Goal: Task Accomplishment & Management: Use online tool/utility

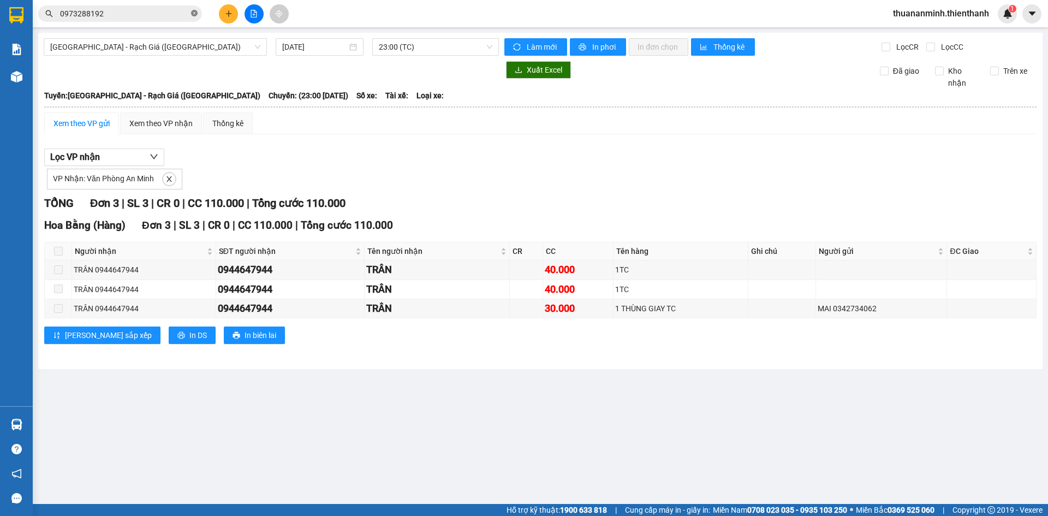
click at [192, 16] on icon "close-circle" at bounding box center [194, 13] width 7 height 7
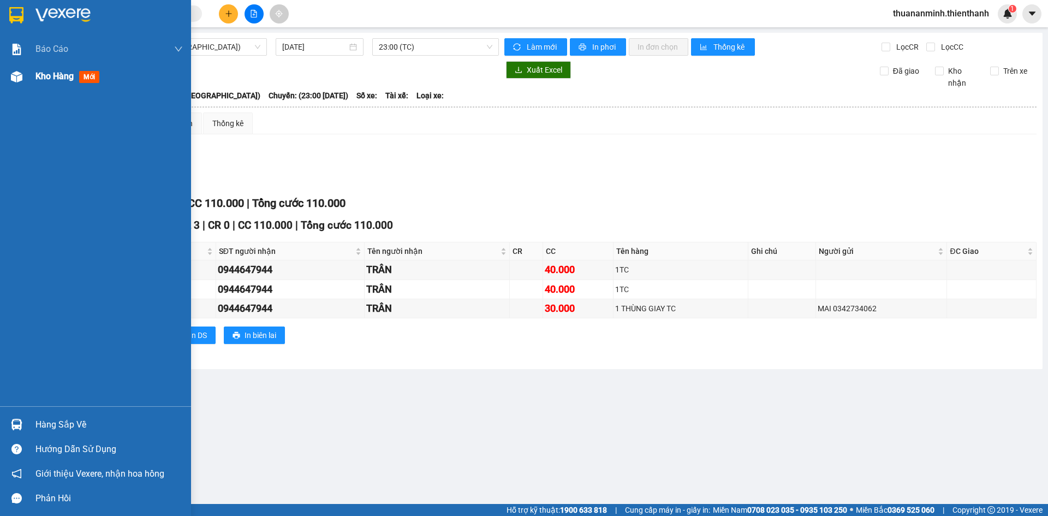
click at [45, 76] on span "Kho hàng" at bounding box center [54, 76] width 38 height 10
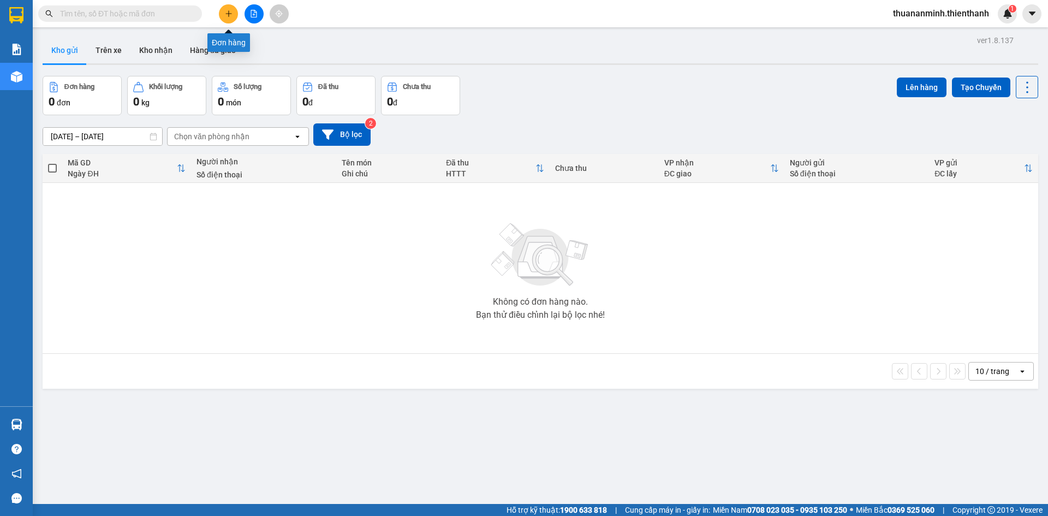
click at [232, 13] on icon "plus" at bounding box center [229, 14] width 8 height 8
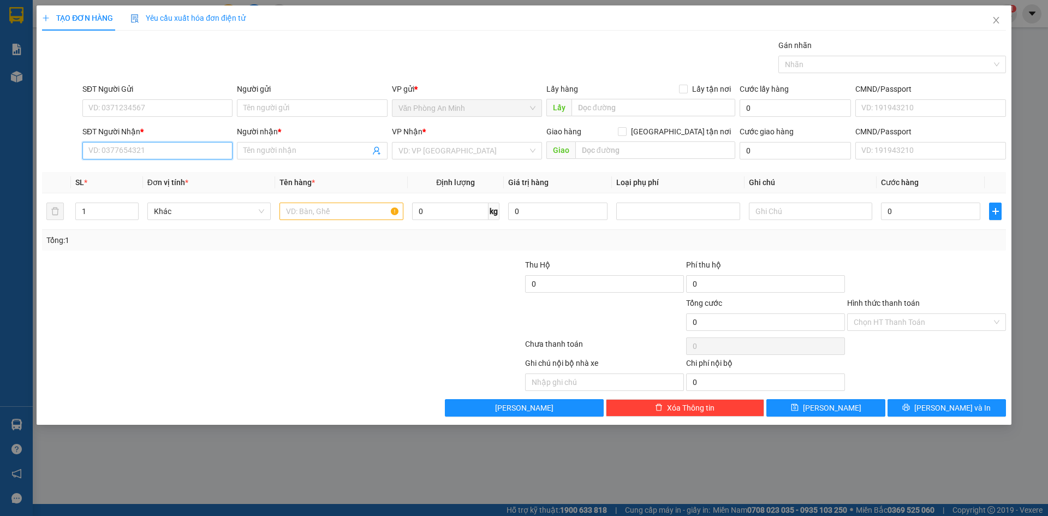
click at [147, 150] on input "SĐT Người Nhận *" at bounding box center [157, 150] width 150 height 17
click at [281, 152] on input "Người nhận *" at bounding box center [307, 151] width 126 height 12
click at [902, 212] on input "0" at bounding box center [930, 211] width 99 height 17
click at [813, 219] on input "text" at bounding box center [810, 211] width 123 height 17
click at [598, 151] on input "text" at bounding box center [655, 149] width 160 height 17
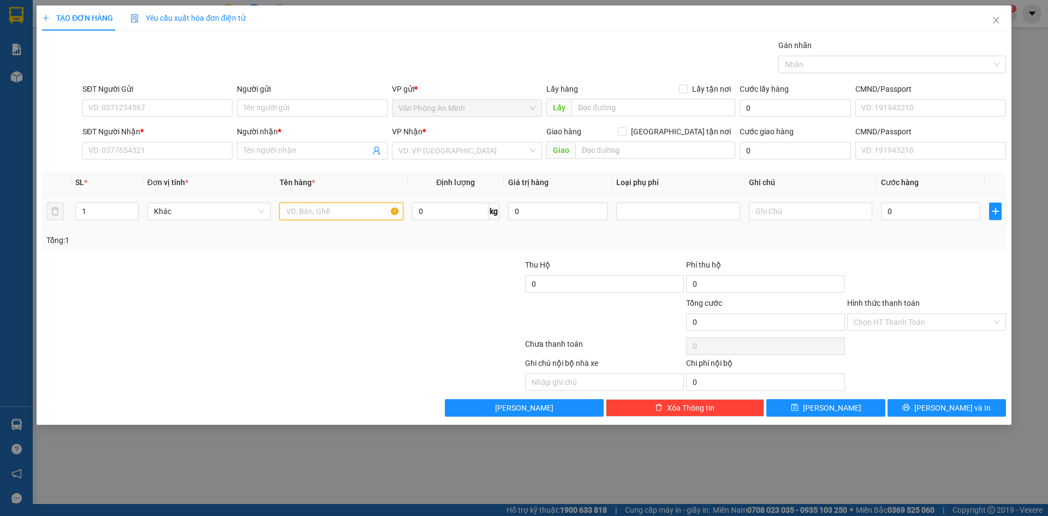
click at [368, 218] on input "text" at bounding box center [341, 211] width 123 height 17
click at [121, 215] on input "1" at bounding box center [107, 211] width 62 height 16
drag, startPoint x: 321, startPoint y: 200, endPoint x: 335, endPoint y: 194, distance: 15.2
click at [322, 200] on td at bounding box center [341, 211] width 132 height 37
click at [931, 318] on input "Hình thức thanh toán" at bounding box center [923, 322] width 138 height 16
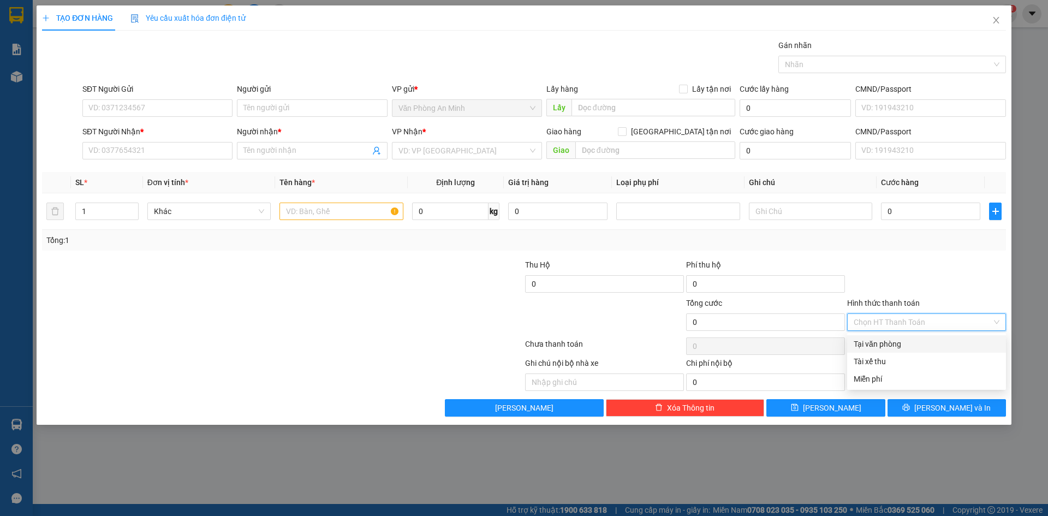
click at [905, 322] on input "Hình thức thanh toán" at bounding box center [923, 322] width 138 height 16
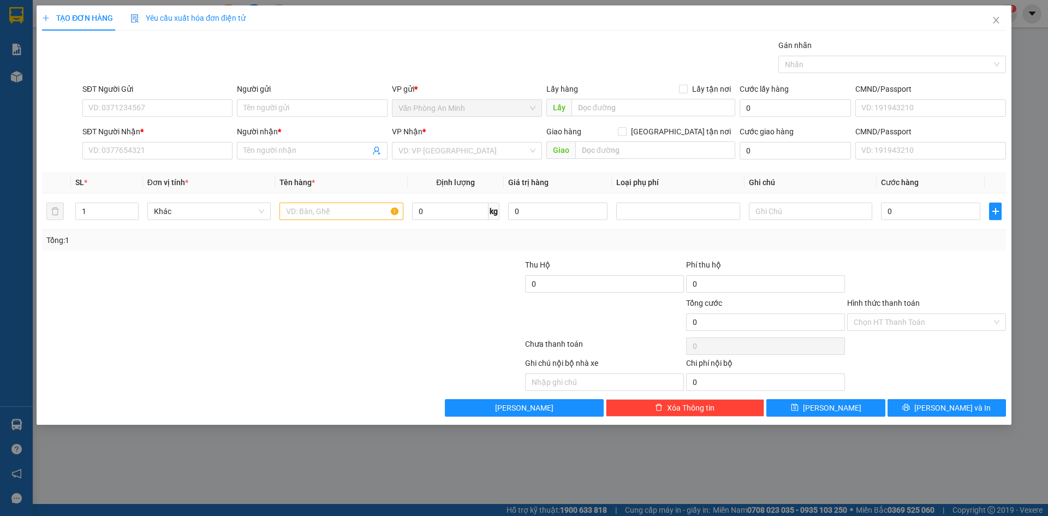
click at [925, 259] on div at bounding box center [926, 278] width 161 height 38
click at [909, 325] on input "Hình thức thanh toán" at bounding box center [923, 322] width 138 height 16
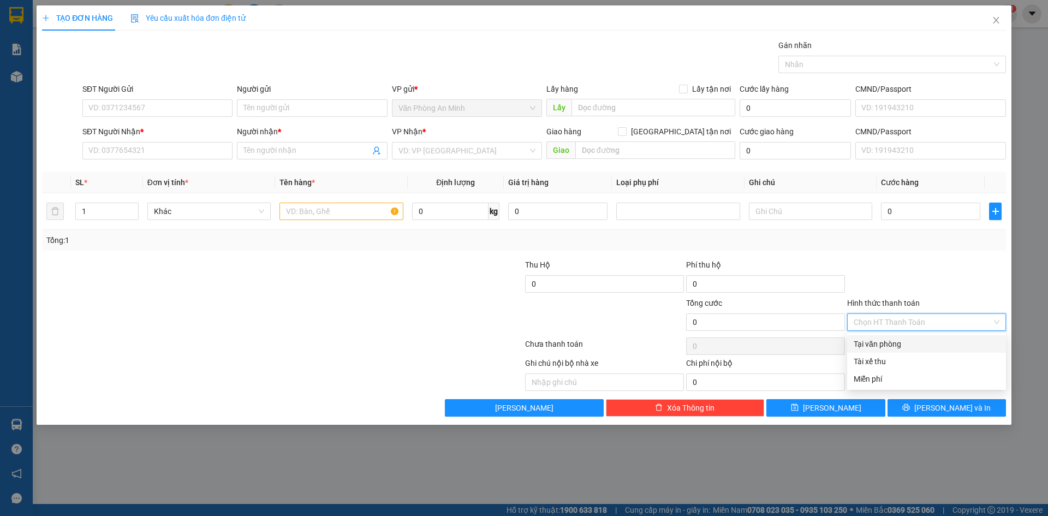
click at [916, 320] on input "Hình thức thanh toán" at bounding box center [923, 322] width 138 height 16
click at [942, 289] on div at bounding box center [926, 278] width 161 height 38
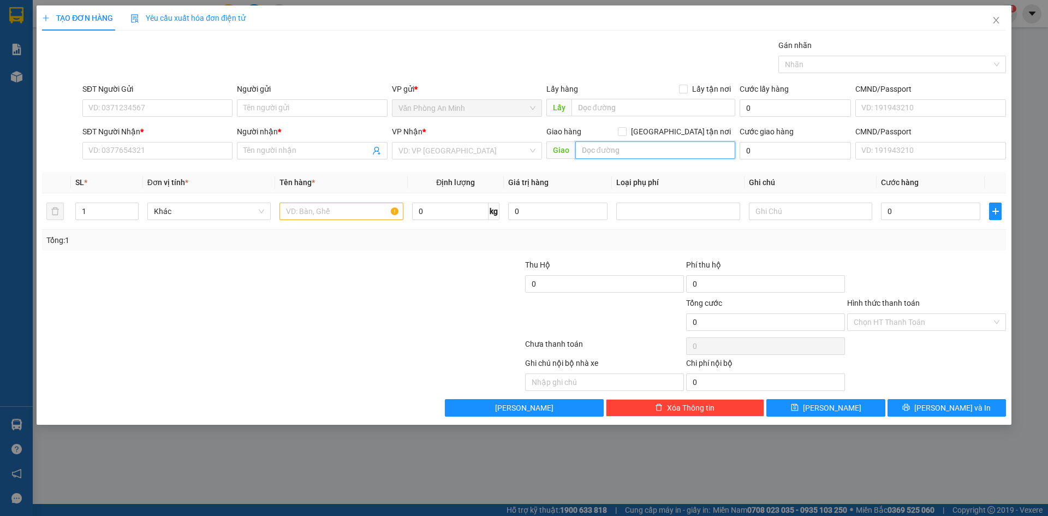
click at [605, 151] on input "text" at bounding box center [655, 149] width 160 height 17
click at [997, 20] on icon "close" at bounding box center [996, 20] width 9 height 9
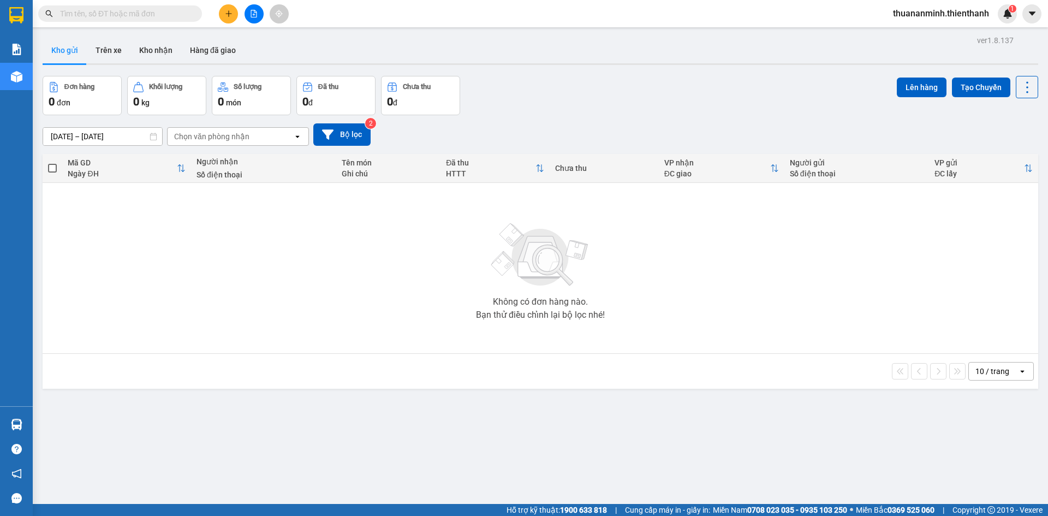
click at [49, 195] on div "Không có đơn hàng nào. Bạn thử điều chỉnh lại bộ lọc nhé!" at bounding box center [540, 268] width 985 height 164
click at [913, 84] on button "Lên hàng" at bounding box center [922, 88] width 50 height 20
click at [979, 80] on button "Tạo Chuyến" at bounding box center [981, 88] width 58 height 20
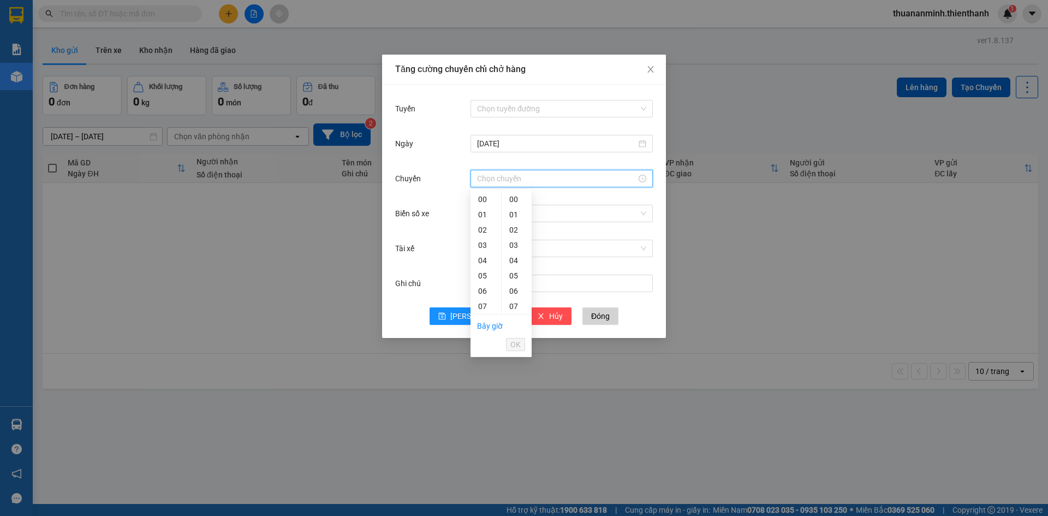
click at [575, 175] on input "Chuyến" at bounding box center [556, 179] width 159 height 12
click at [594, 181] on input "Chuyến" at bounding box center [556, 179] width 159 height 12
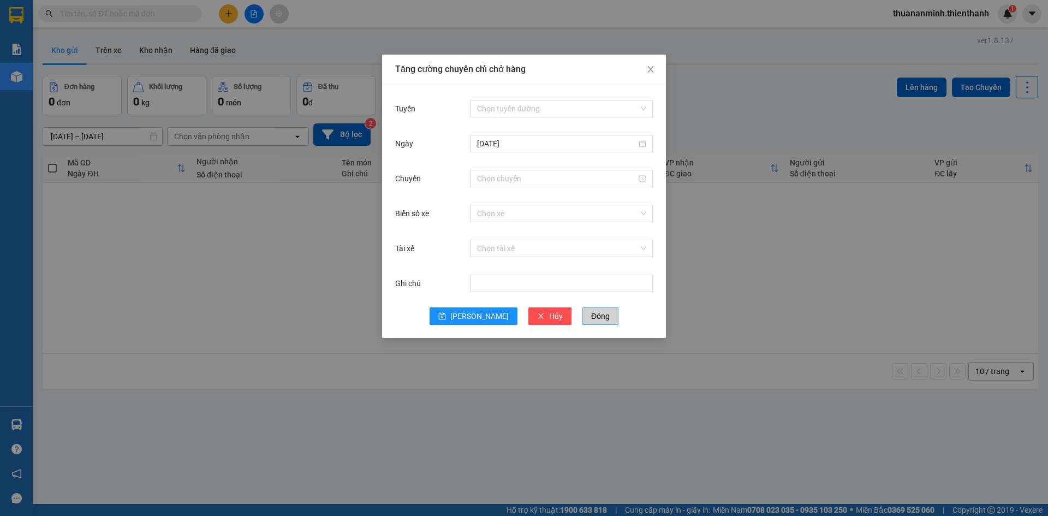
click at [591, 320] on span "Đóng" at bounding box center [600, 316] width 19 height 12
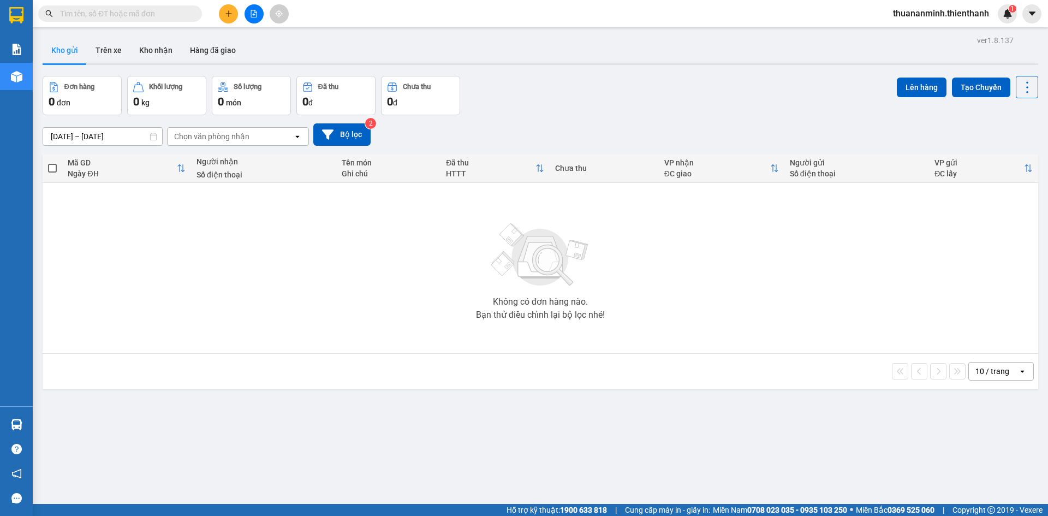
click at [50, 167] on span at bounding box center [52, 168] width 9 height 9
click at [52, 163] on input "checkbox" at bounding box center [52, 163] width 0 height 0
click at [253, 11] on icon "file-add" at bounding box center [254, 14] width 8 height 8
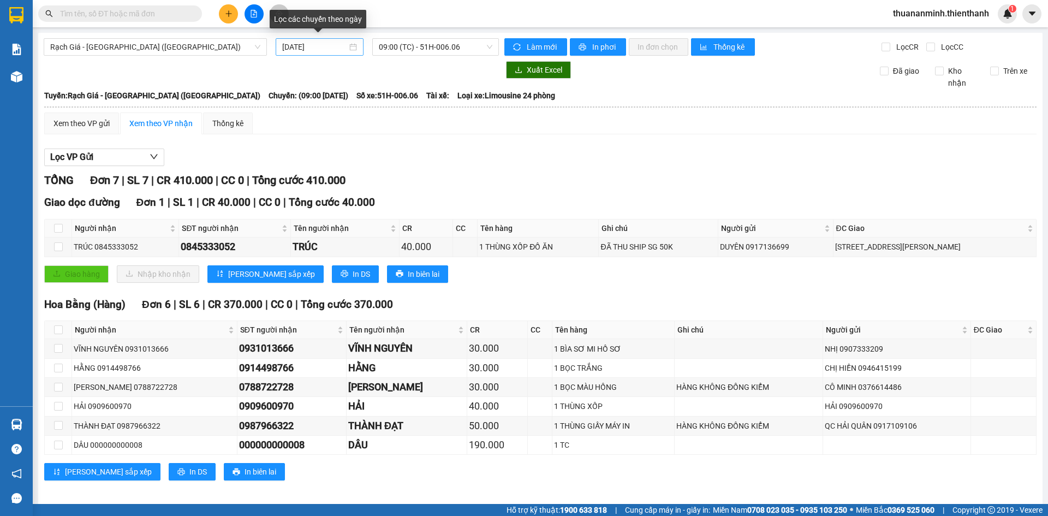
click at [349, 47] on div "12/08/2025" at bounding box center [319, 47] width 75 height 12
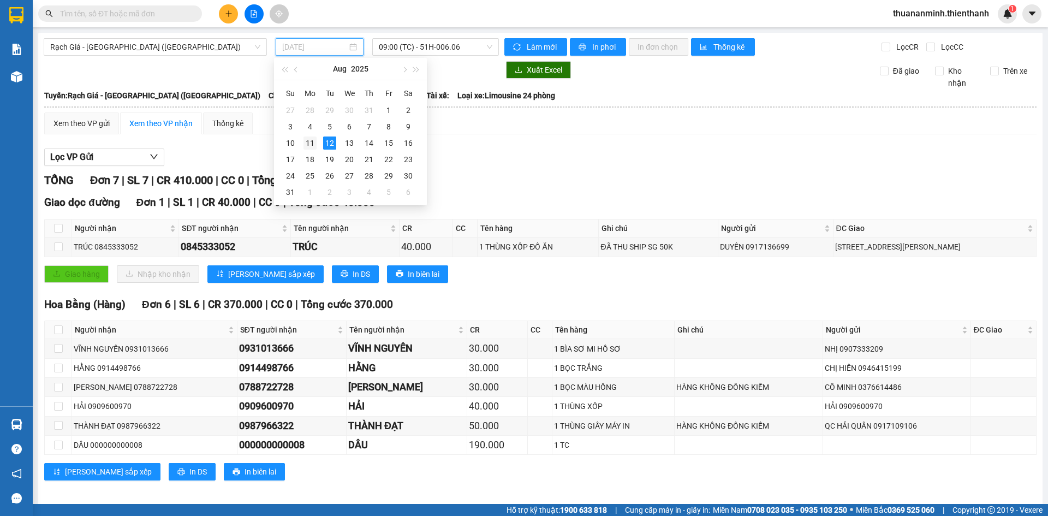
click at [310, 139] on div "11" at bounding box center [310, 142] width 13 height 13
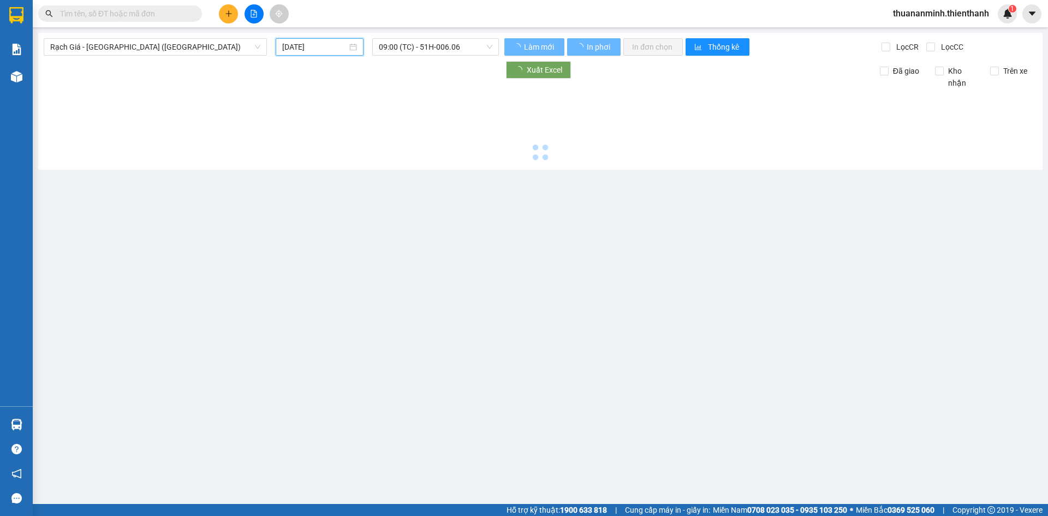
type input "[DATE]"
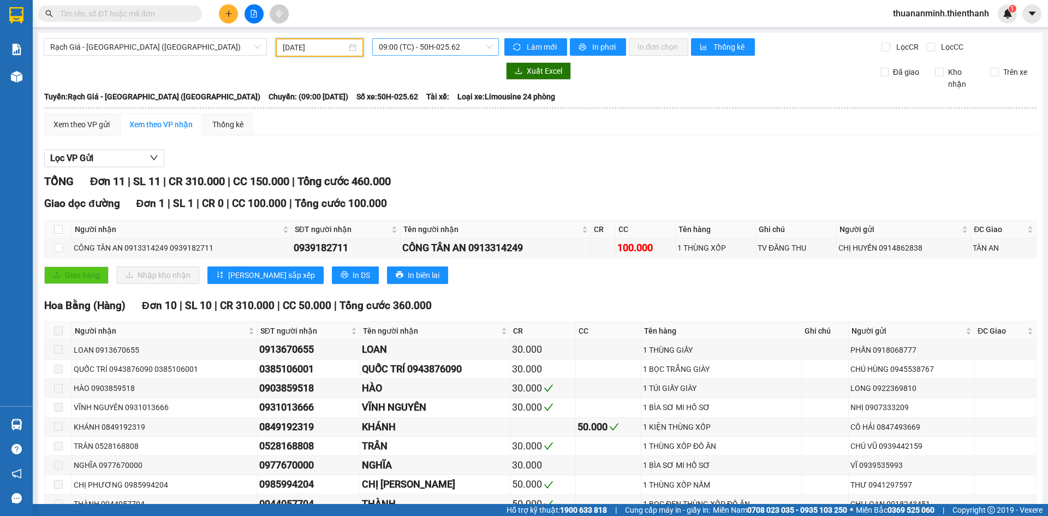
click at [480, 45] on span "09:00 (TC) - 50H-025.62" at bounding box center [436, 47] width 114 height 16
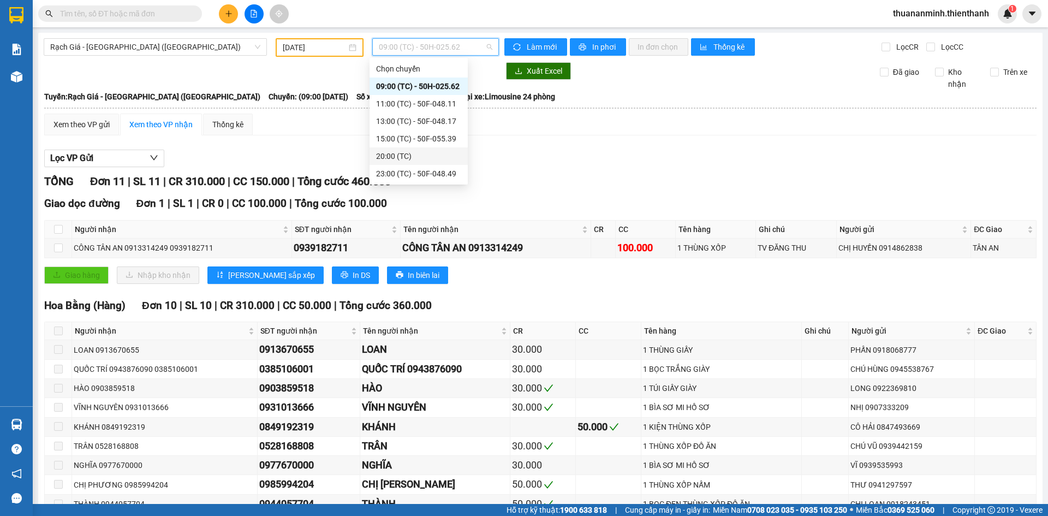
click at [414, 159] on div "20:00 (TC)" at bounding box center [418, 156] width 85 height 12
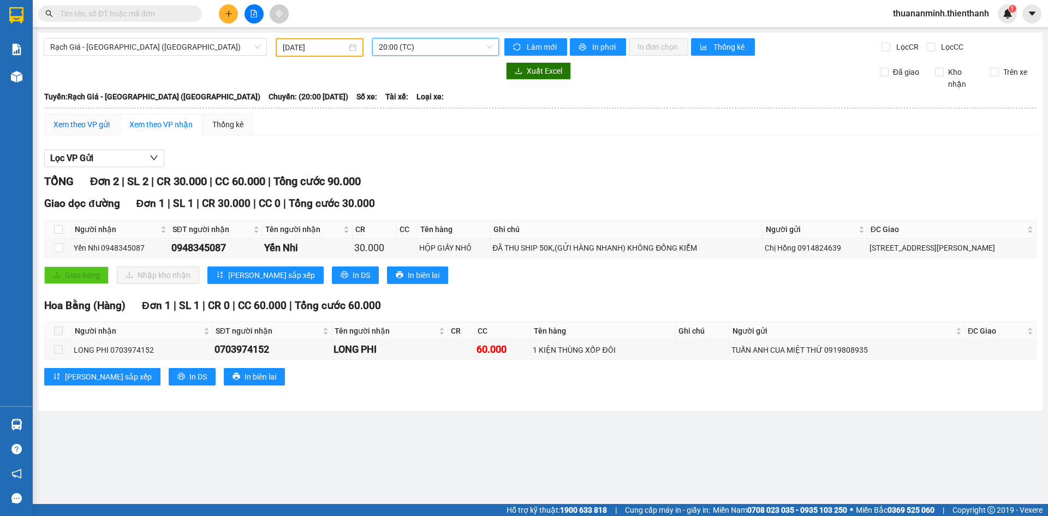
click at [90, 121] on div "Xem theo VP gửi" at bounding box center [82, 124] width 56 height 12
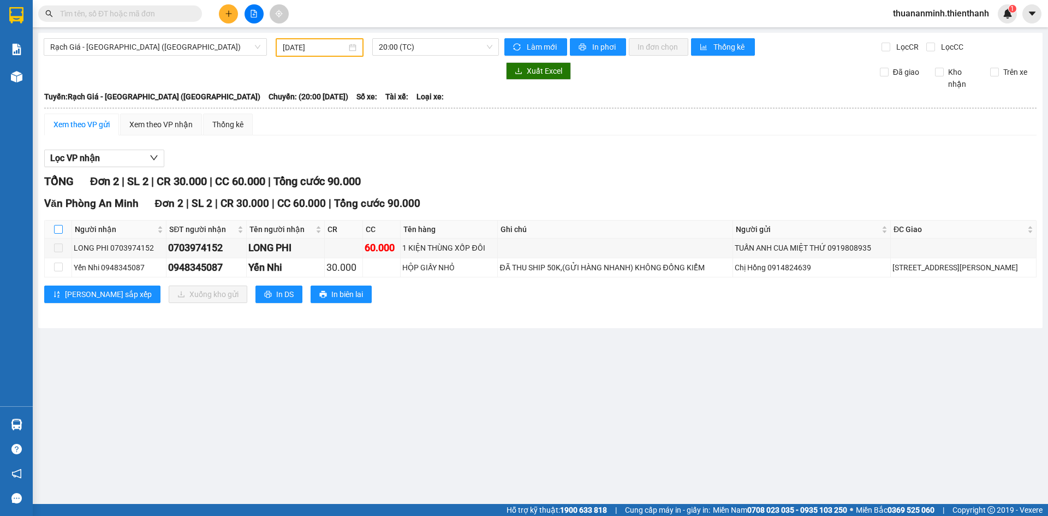
click at [57, 230] on input "checkbox" at bounding box center [58, 229] width 9 height 9
checkbox input "true"
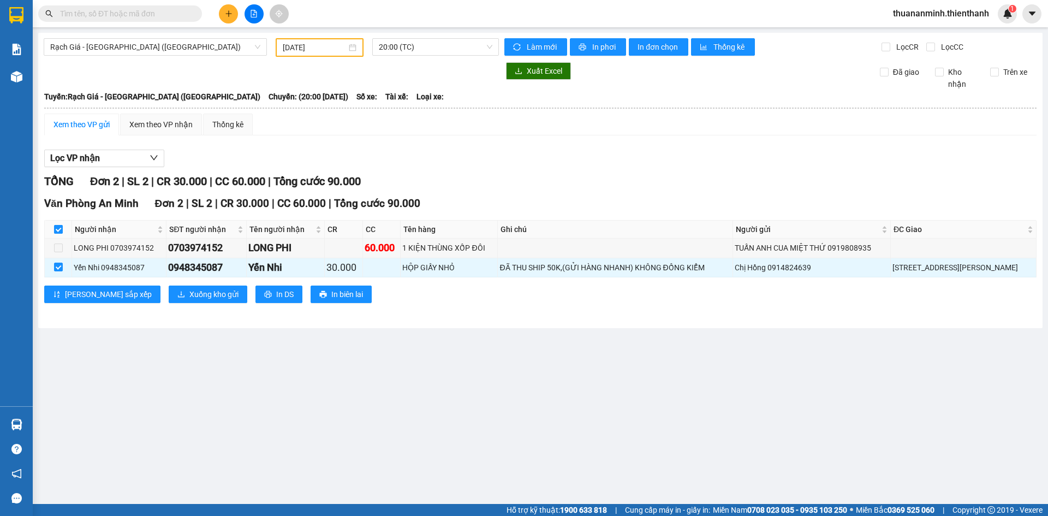
click at [61, 230] on input "checkbox" at bounding box center [58, 229] width 9 height 9
checkbox input "false"
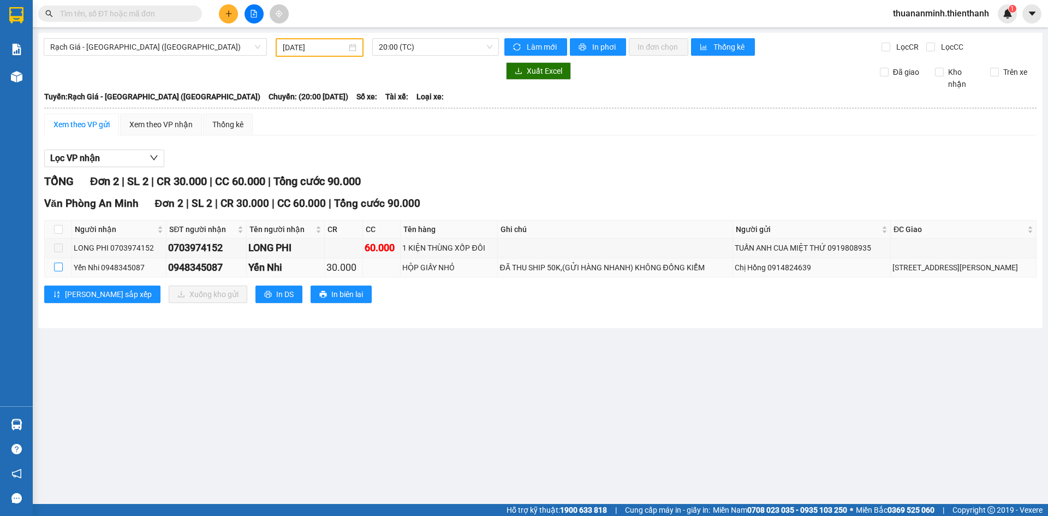
click at [56, 269] on input "checkbox" at bounding box center [58, 267] width 9 height 9
checkbox input "true"
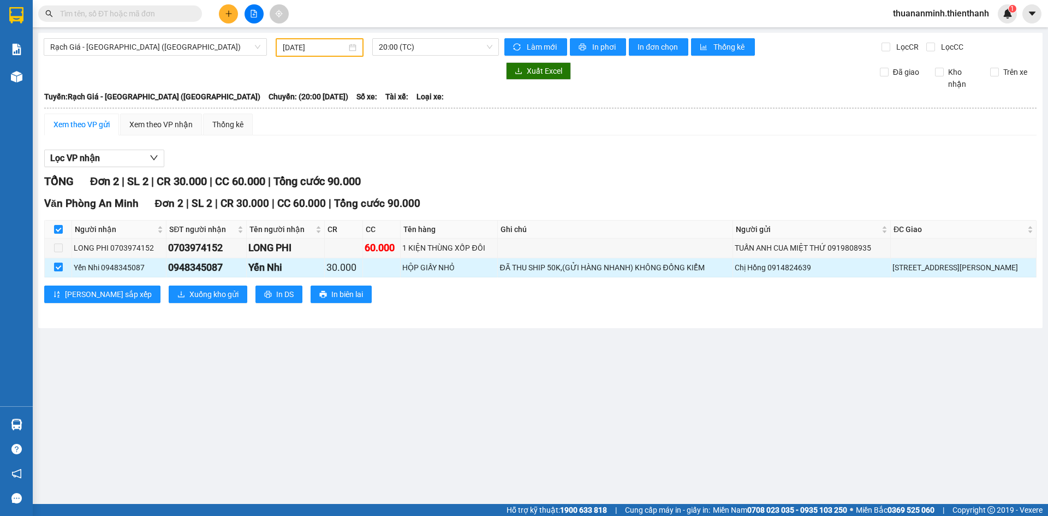
click at [59, 262] on label at bounding box center [58, 268] width 9 height 12
click at [59, 263] on input "checkbox" at bounding box center [58, 267] width 9 height 9
checkbox input "false"
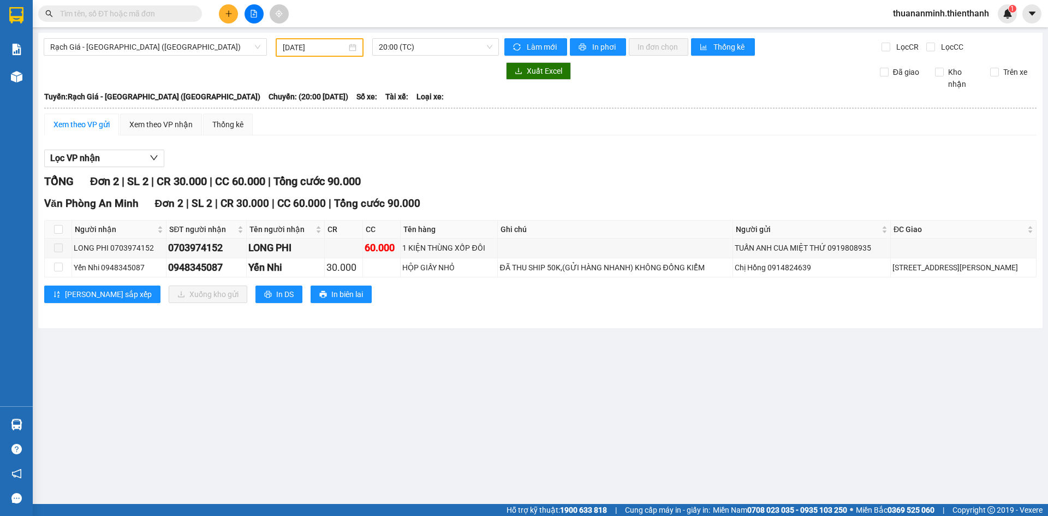
click at [322, 48] on input "[DATE]" at bounding box center [315, 47] width 64 height 12
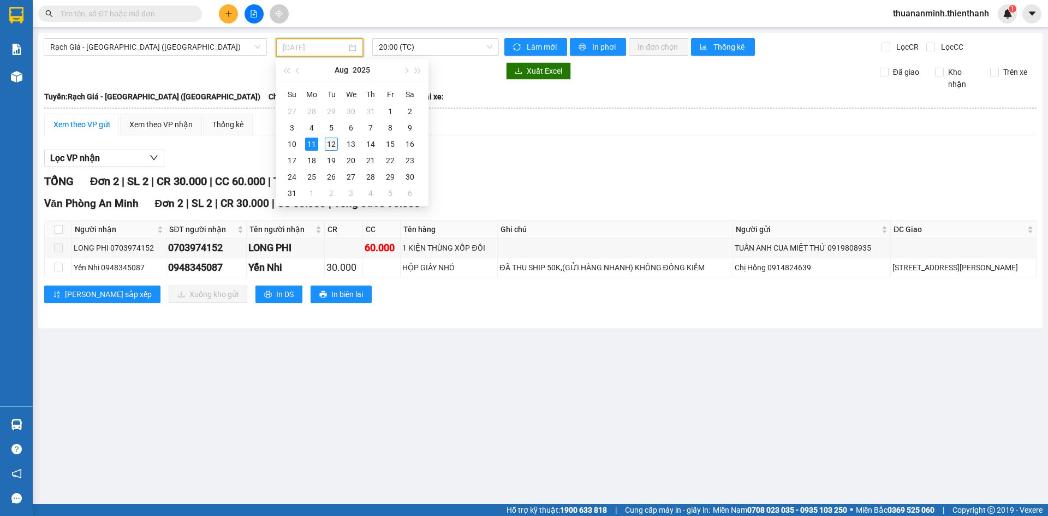
click at [329, 144] on div "12" at bounding box center [331, 144] width 13 height 13
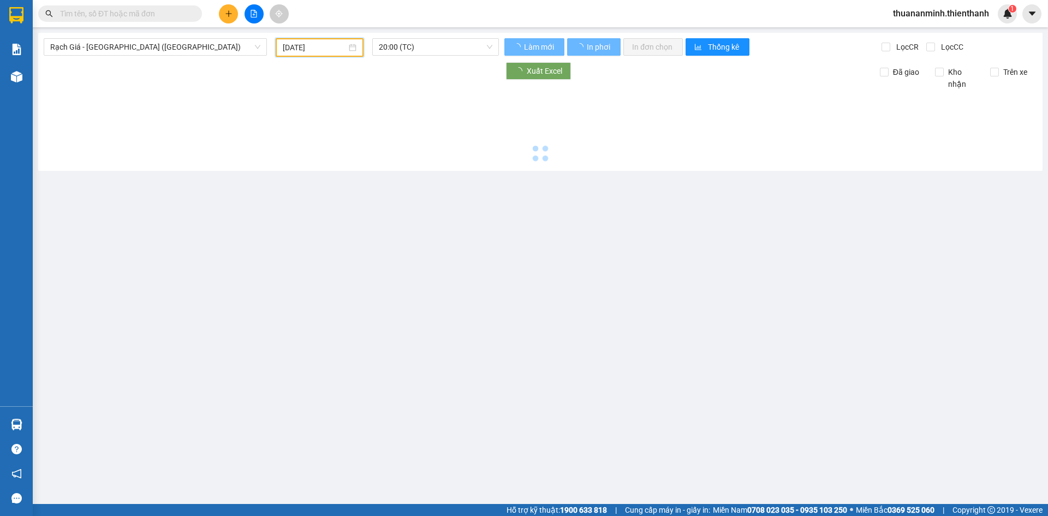
type input "12/08/2025"
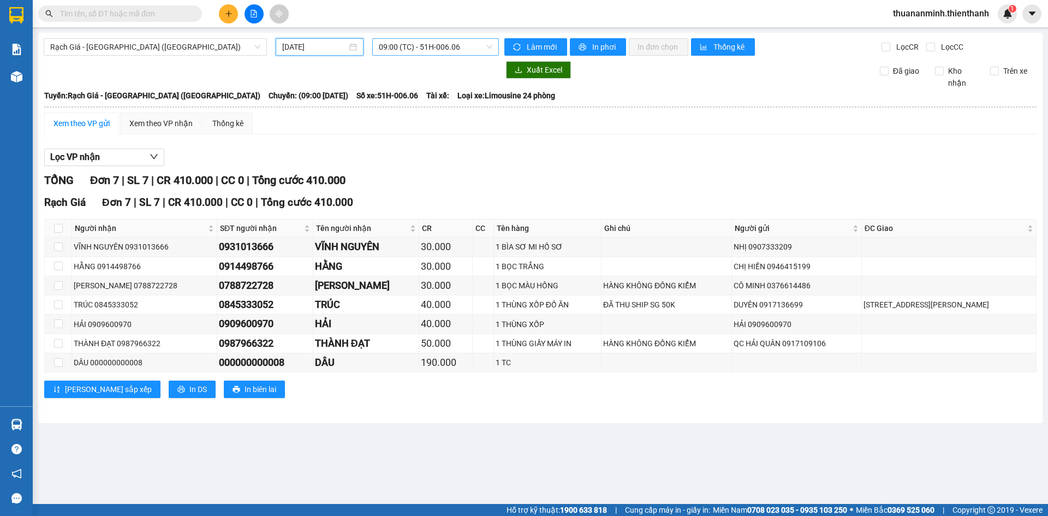
click at [390, 43] on span "09:00 (TC) - 51H-006.06" at bounding box center [436, 47] width 114 height 16
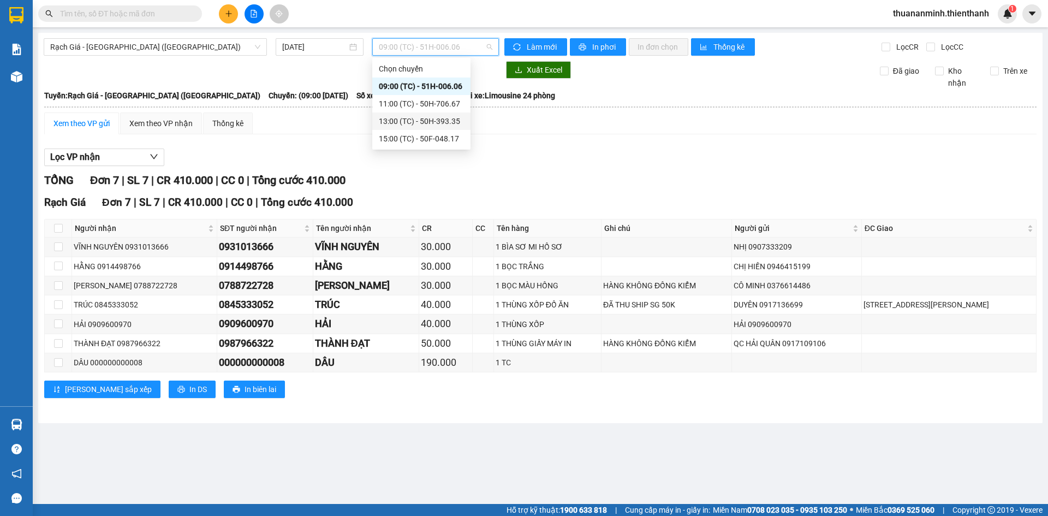
click at [640, 132] on div "Xem theo VP gửi Xem theo VP nhận Thống kê" at bounding box center [540, 123] width 993 height 22
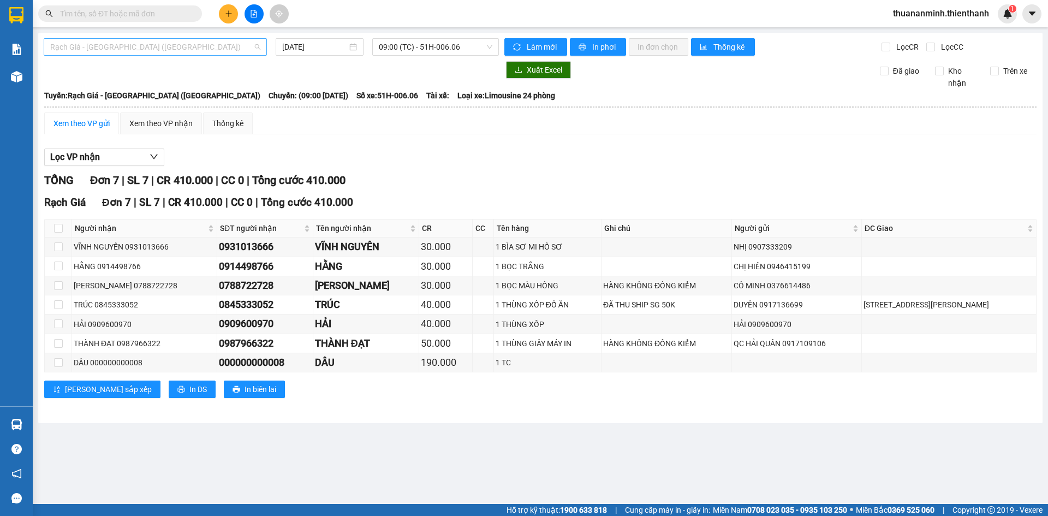
click at [163, 51] on span "Rạch Giá - Sài Gòn (Hàng Hoá)" at bounding box center [155, 47] width 210 height 16
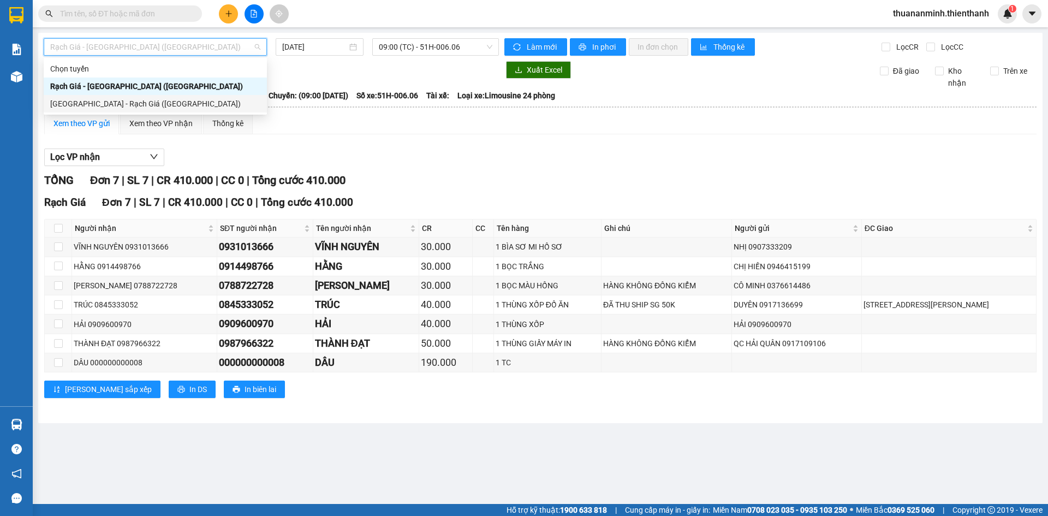
click at [126, 100] on div "[GEOGRAPHIC_DATA] - Rạch Giá ([GEOGRAPHIC_DATA])" at bounding box center [155, 104] width 210 height 12
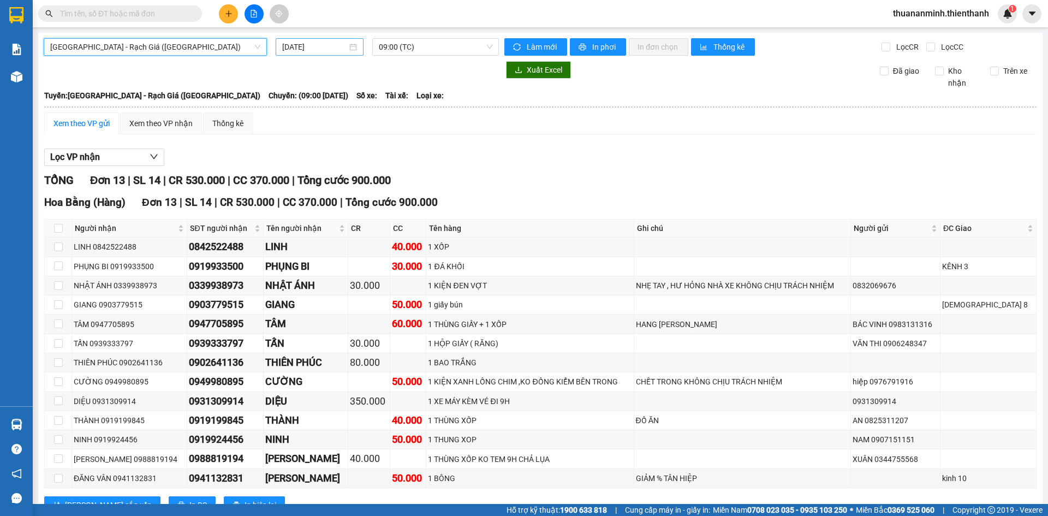
click at [321, 49] on input "12/08/2025" at bounding box center [314, 47] width 65 height 12
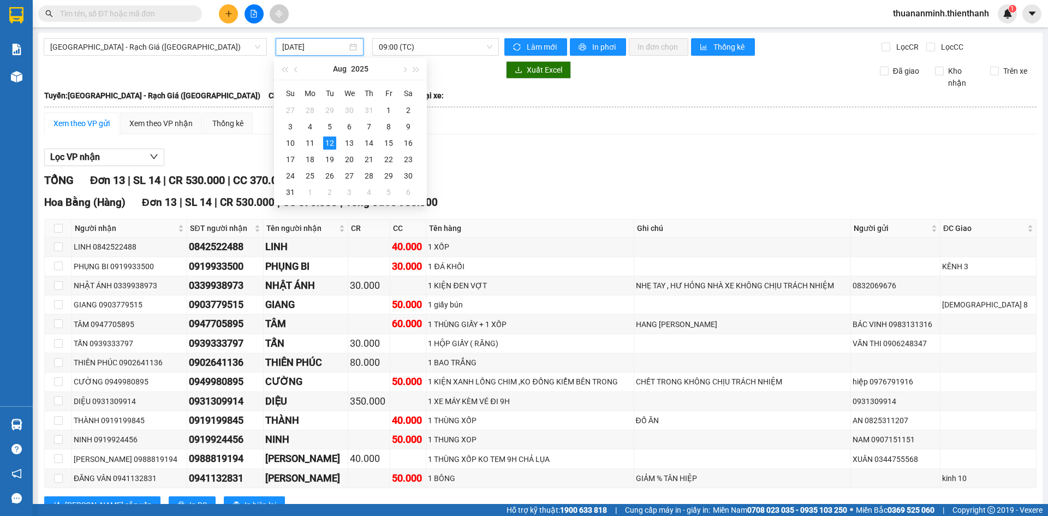
click at [633, 161] on div "Lọc VP nhận" at bounding box center [540, 158] width 993 height 18
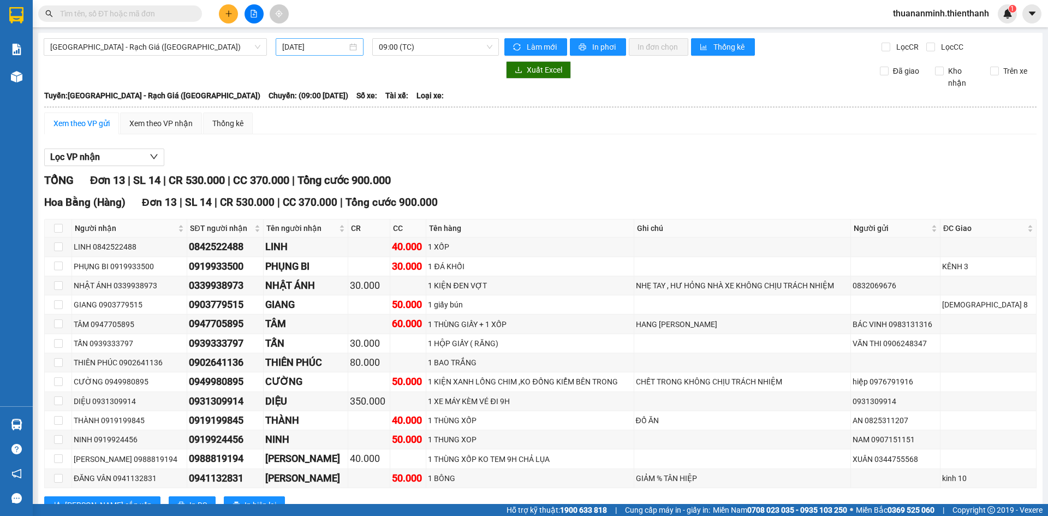
click at [318, 46] on input "12/08/2025" at bounding box center [314, 47] width 65 height 12
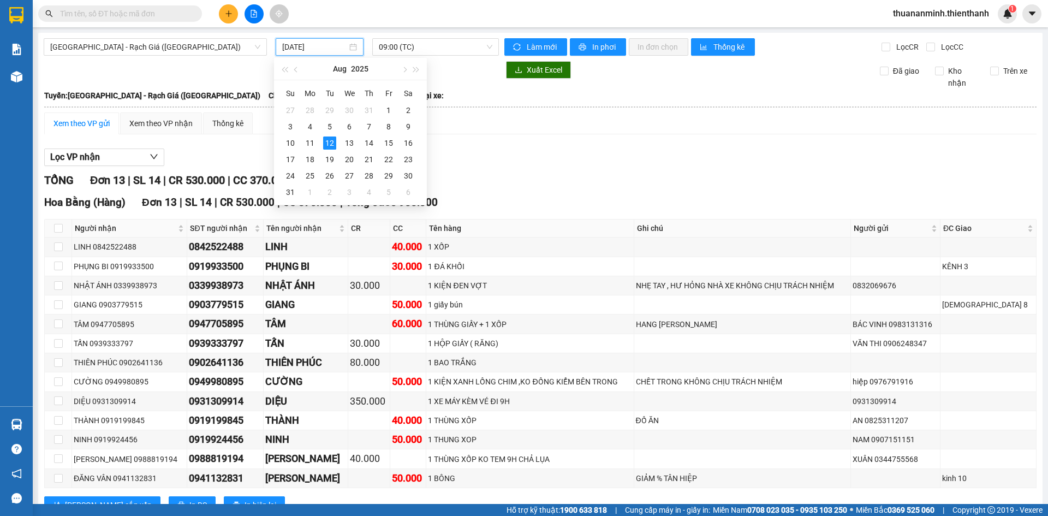
type input "12/08/2025"
click at [525, 141] on div "Xem theo VP gửi Xem theo VP nhận Thống kê Lọc VP nhận TỔNG Đơn 13 | SL 14 | CR …" at bounding box center [540, 319] width 993 height 415
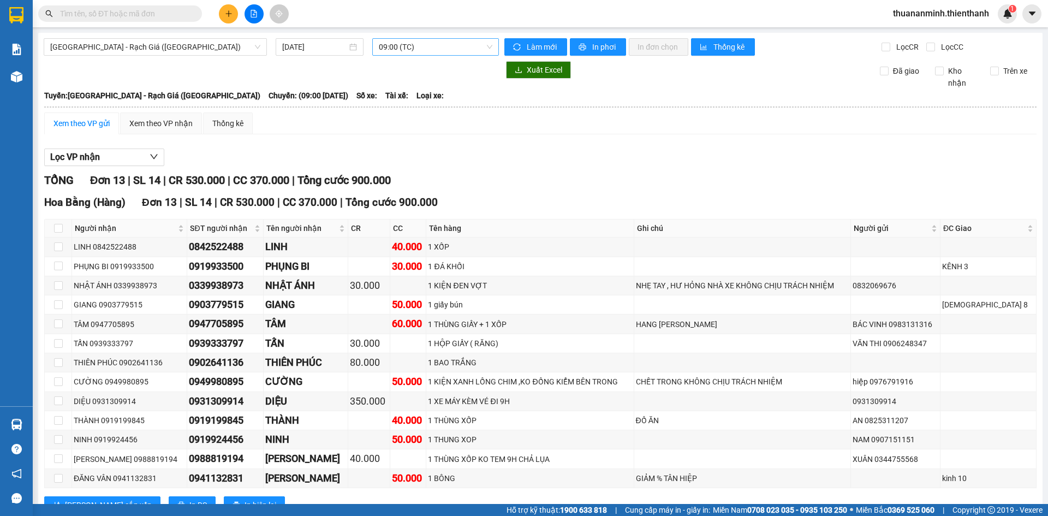
click at [379, 52] on span "09:00 (TC)" at bounding box center [436, 47] width 114 height 16
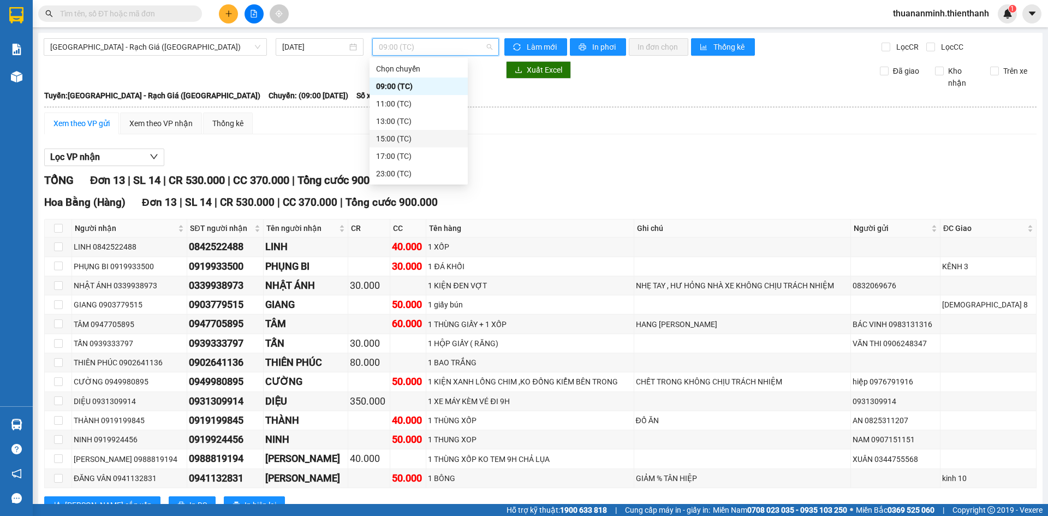
drag, startPoint x: 547, startPoint y: 141, endPoint x: 329, endPoint y: 56, distance: 233.9
click at [545, 139] on div "Xem theo VP gửi Xem theo VP nhận Thống kê Lọc VP nhận TỔNG Đơn 13 | SL 14 | CR …" at bounding box center [540, 319] width 993 height 415
